Goal: Entertainment & Leisure: Consume media (video, audio)

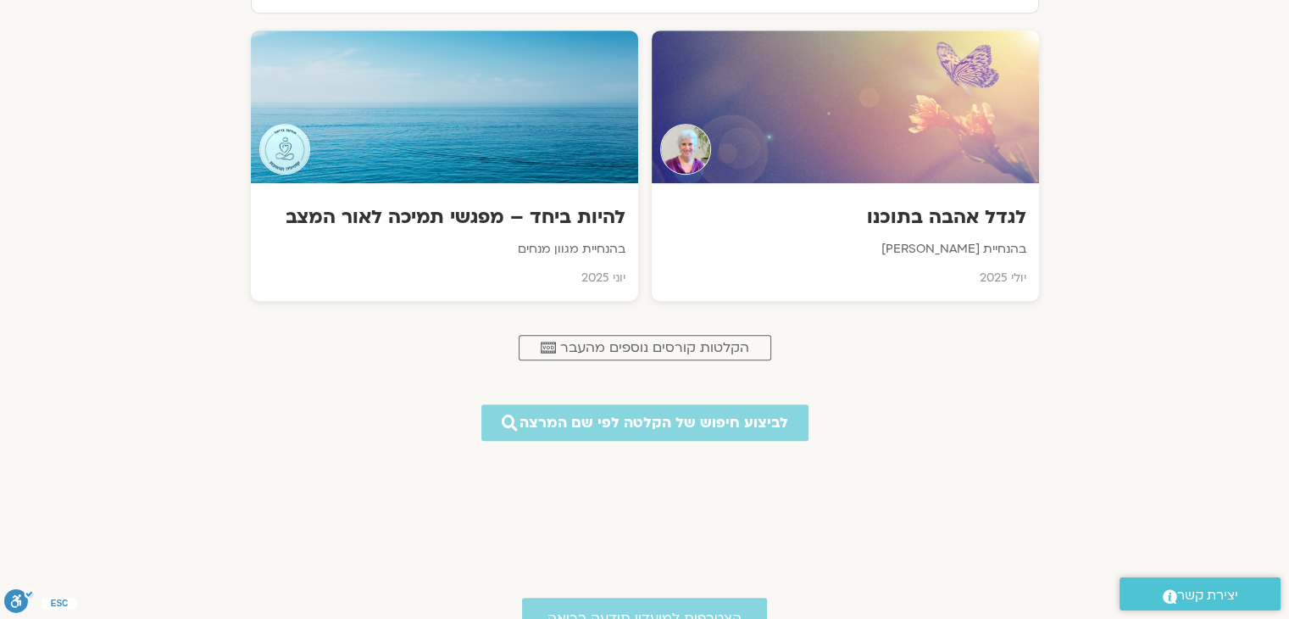
scroll to position [814, 0]
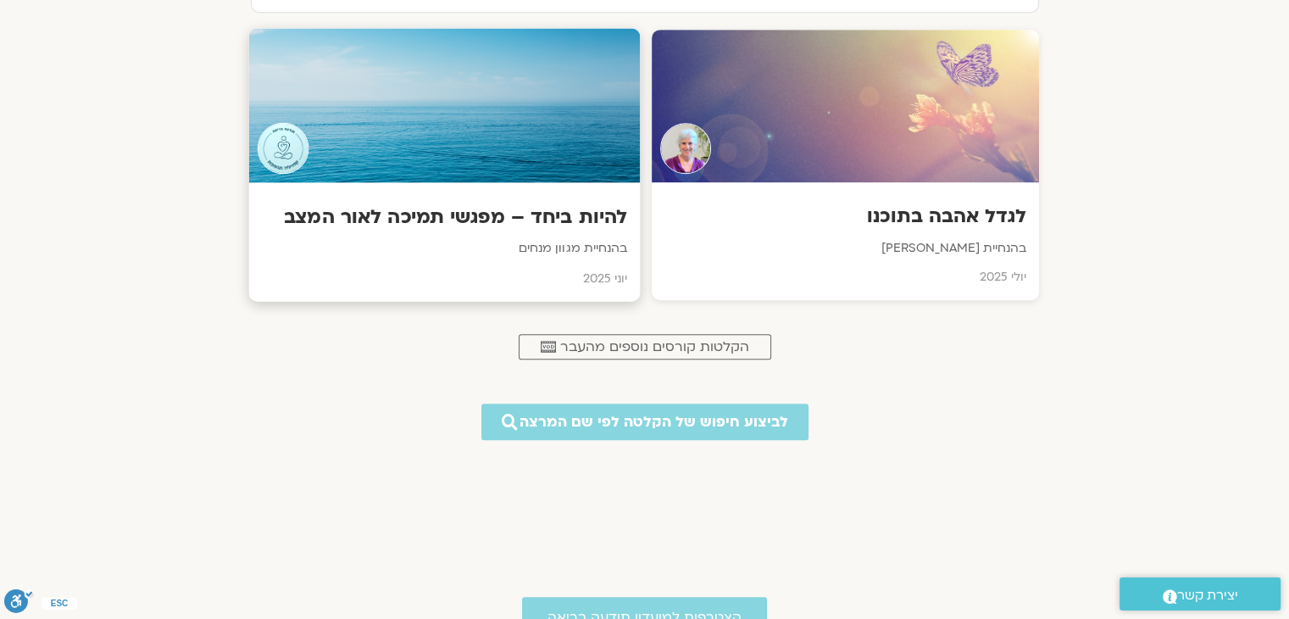
click at [488, 221] on h3 "להיות ביחד – מפגשי תמיכה לאור המצב" at bounding box center [443, 217] width 365 height 26
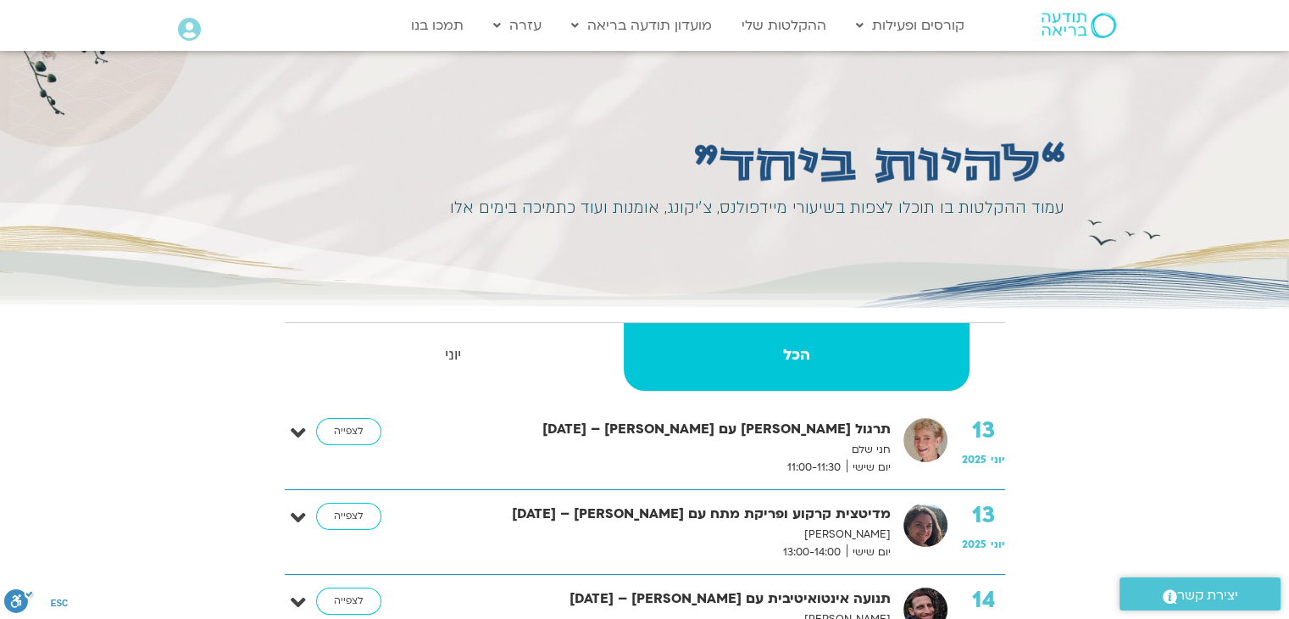
click at [488, 221] on div "עמוד ההקלטות בו תוכלו לצפות בשיעורי מיידפולנס, צ׳יקונג, אומנות ועוד כתמיכה בימי…" at bounding box center [750, 208] width 630 height 28
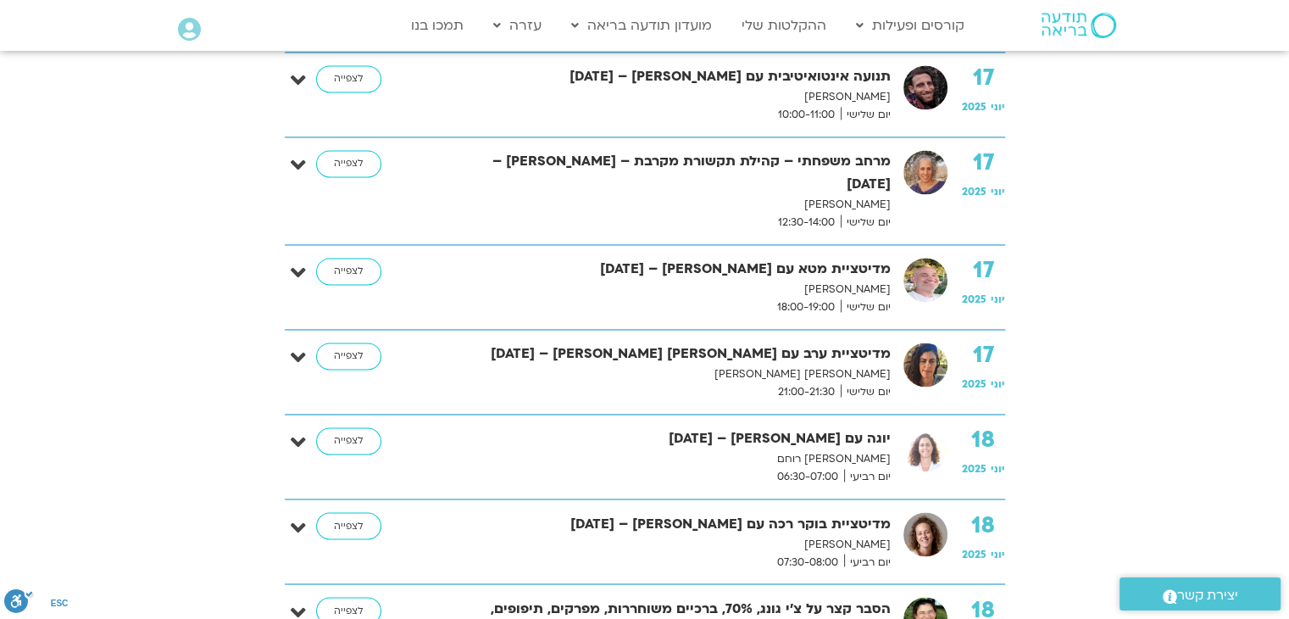
scroll to position [2697, 0]
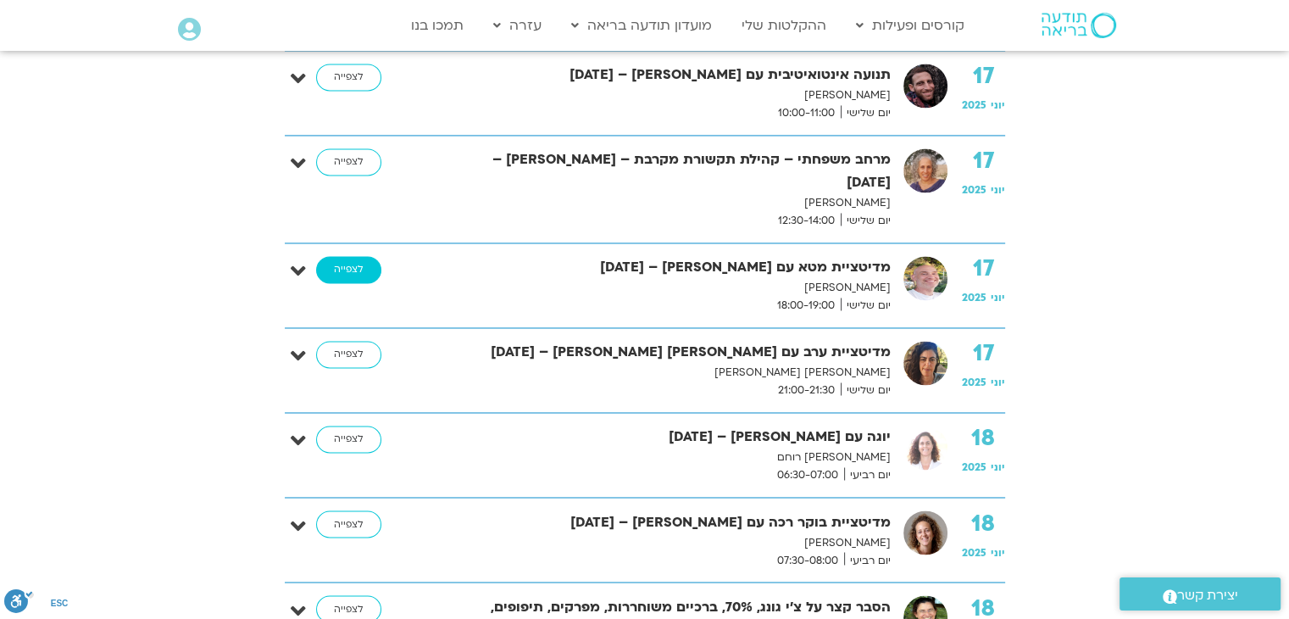
click at [354, 256] on link "לצפייה" at bounding box center [348, 269] width 65 height 27
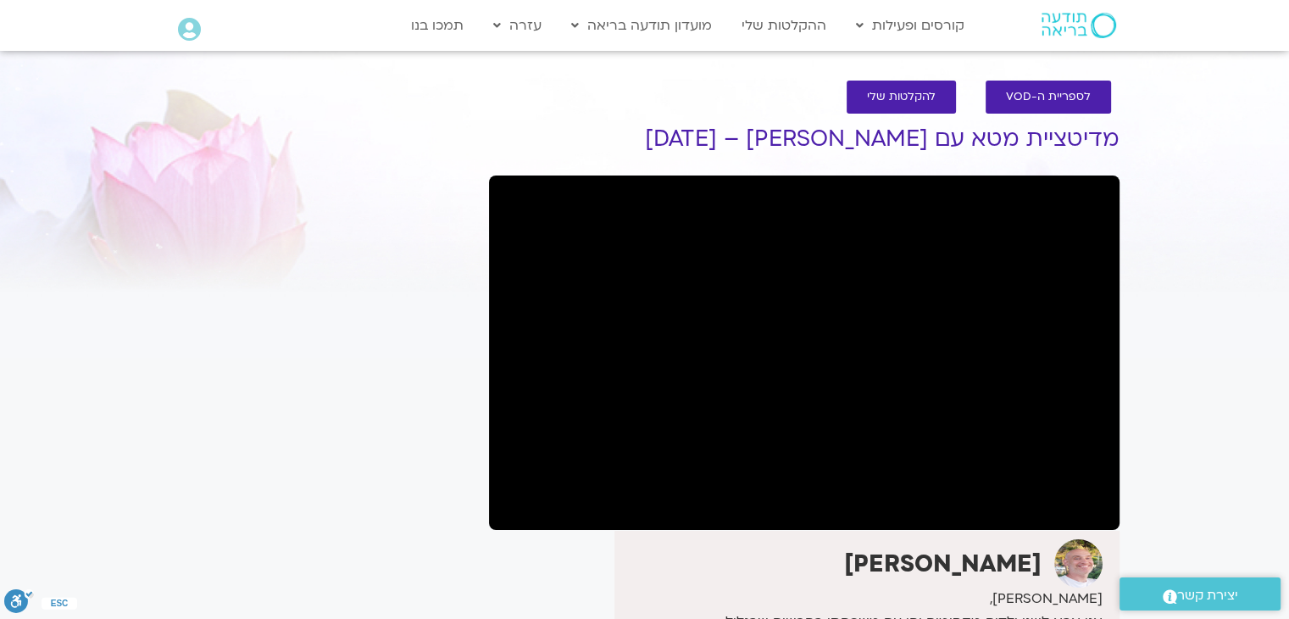
click at [403, 331] on div "It seems we can't find what you're looking for. It seems we can't find what you…" at bounding box center [321, 570] width 319 height 947
